Goal: Task Accomplishment & Management: Complete application form

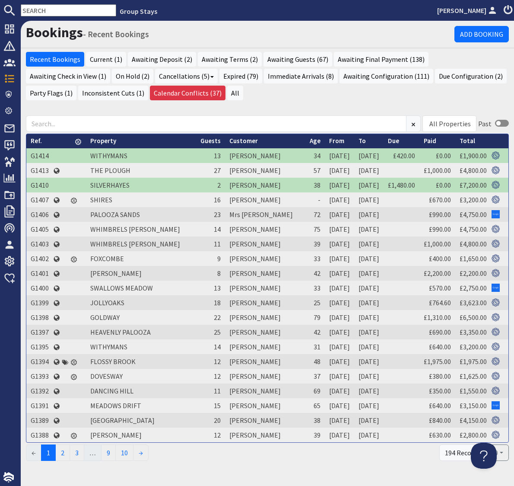
click at [79, 11] on input "text" at bounding box center [68, 10] width 95 height 12
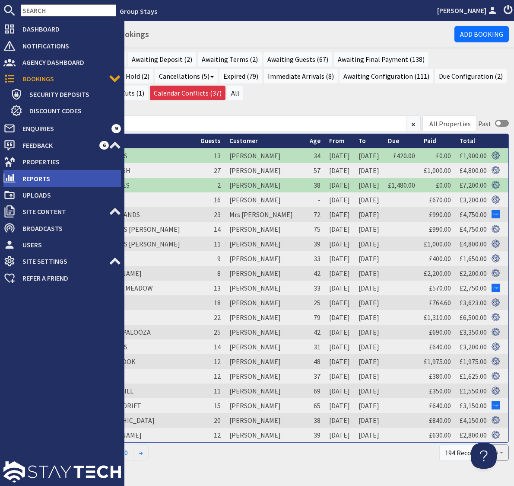
click at [35, 181] on span "Reports" at bounding box center [68, 179] width 105 height 14
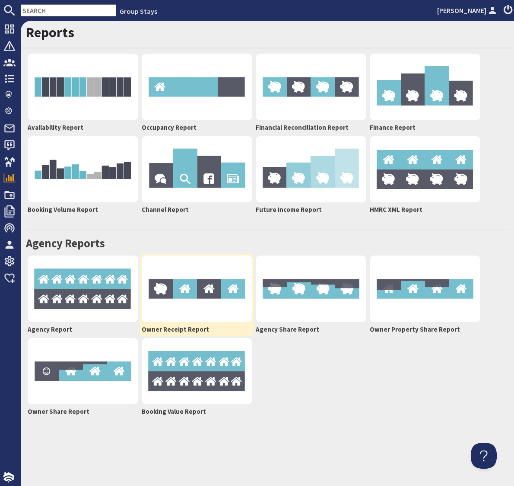
click at [205, 302] on img at bounding box center [197, 288] width 111 height 67
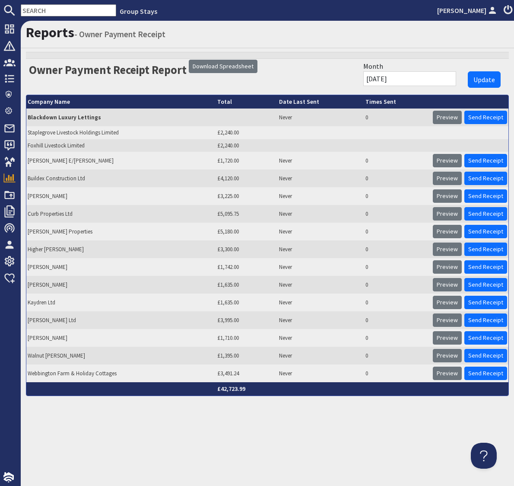
click at [393, 80] on input "[DATE]" at bounding box center [409, 78] width 93 height 15
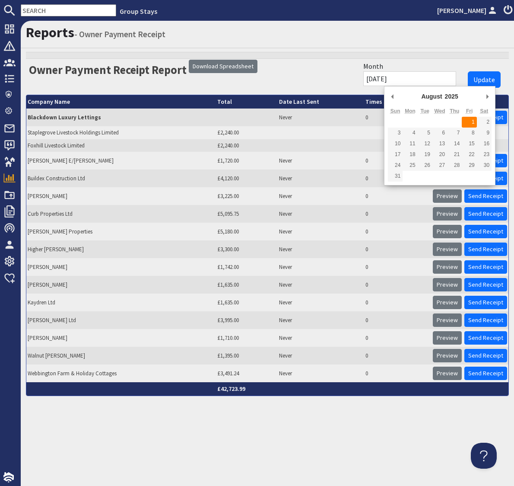
type input "[DATE]"
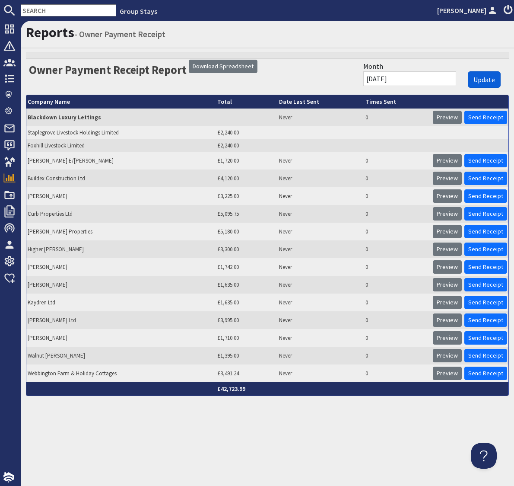
click at [490, 77] on span "Update" at bounding box center [485, 79] width 22 height 9
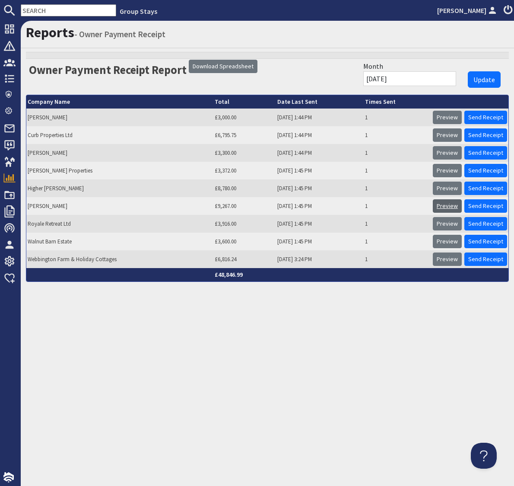
click at [455, 205] on link "Preview" at bounding box center [447, 205] width 29 height 13
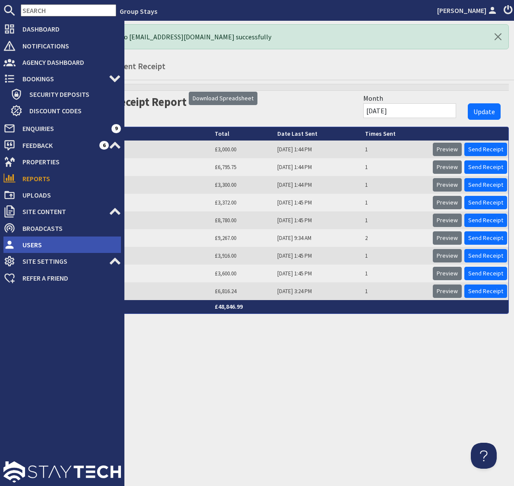
click at [38, 248] on span "Users" at bounding box center [68, 245] width 105 height 14
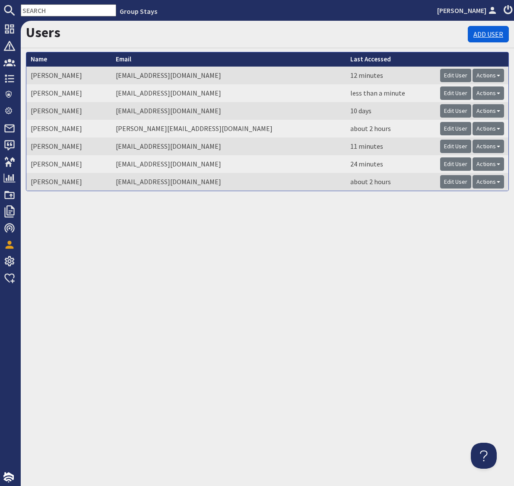
click at [485, 32] on link "Add User" at bounding box center [488, 34] width 41 height 16
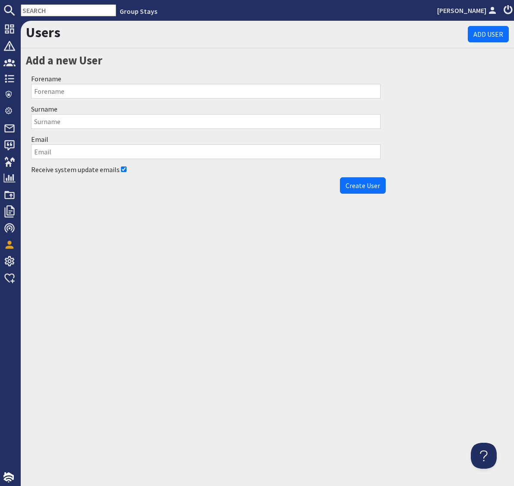
click at [80, 151] on input "Email" at bounding box center [206, 151] width 350 height 15
paste input "[PERSON_NAME][EMAIL_ADDRESS][DOMAIN_NAME]"
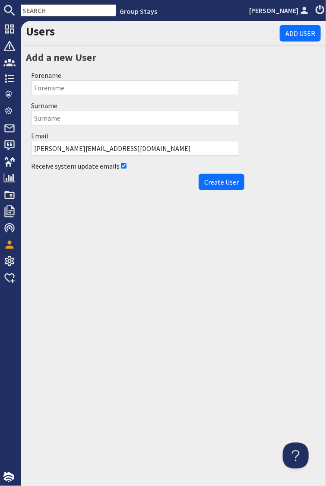
type input "[PERSON_NAME][EMAIL_ADDRESS][DOMAIN_NAME]"
click at [54, 88] on input "Forename" at bounding box center [135, 87] width 208 height 15
type input "[PERSON_NAME]"
click at [226, 185] on span "Create User" at bounding box center [221, 182] width 35 height 9
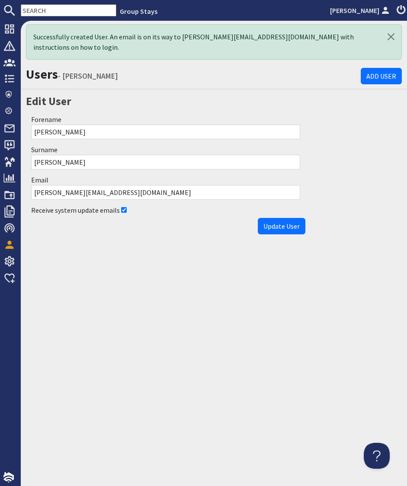
drag, startPoint x: 366, startPoint y: 120, endPoint x: 389, endPoint y: 118, distance: 23.0
click at [366, 120] on div "Users - [PERSON_NAME] Add User Edit User Forename [PERSON_NAME] Surname [PERSON…" at bounding box center [214, 150] width 386 height 175
